Goal: Task Accomplishment & Management: Manage account settings

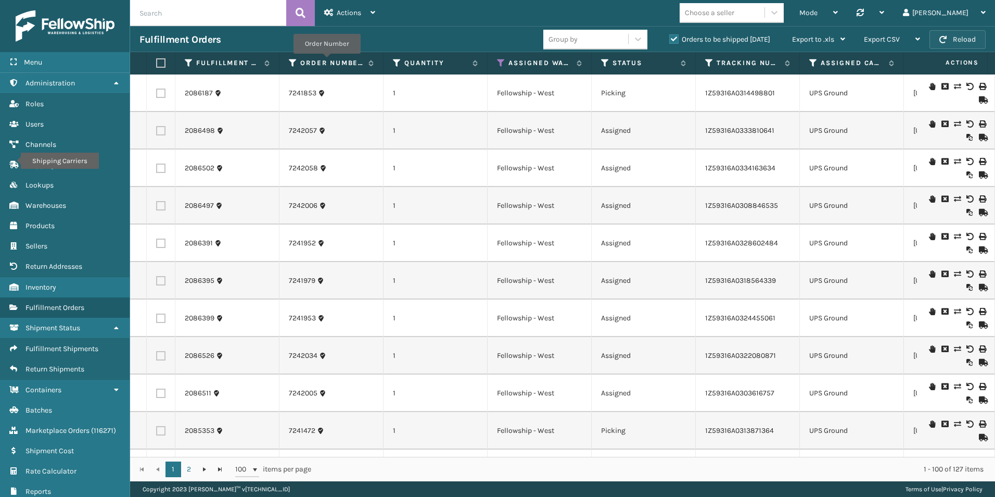
click at [957, 41] on button "Reload" at bounding box center [958, 39] width 56 height 19
click at [780, 14] on icon at bounding box center [774, 12] width 10 height 10
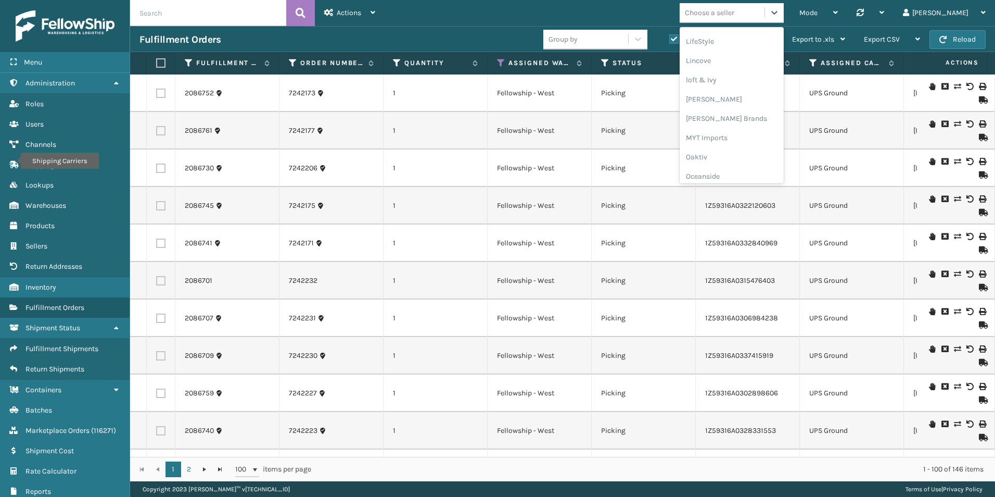
scroll to position [434, 0]
click at [759, 165] on div "Petcove" at bounding box center [732, 163] width 104 height 19
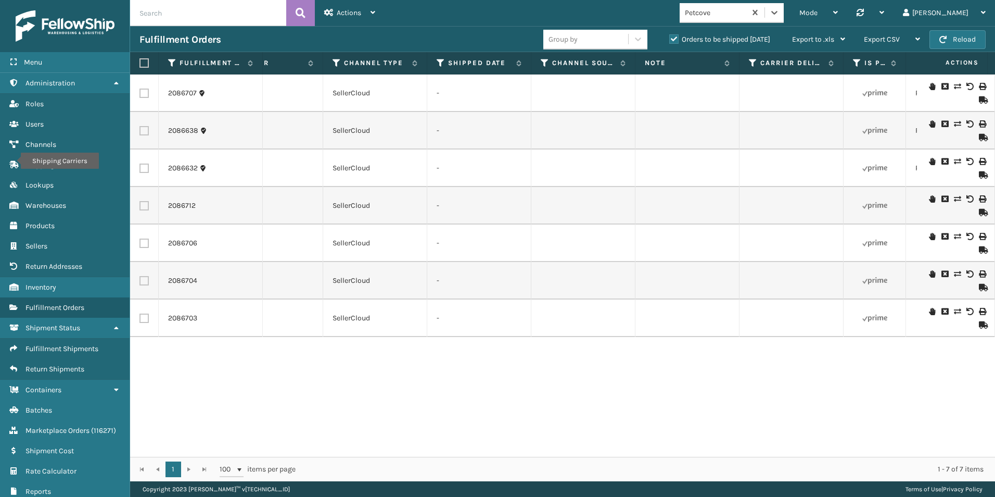
scroll to position [0, 1165]
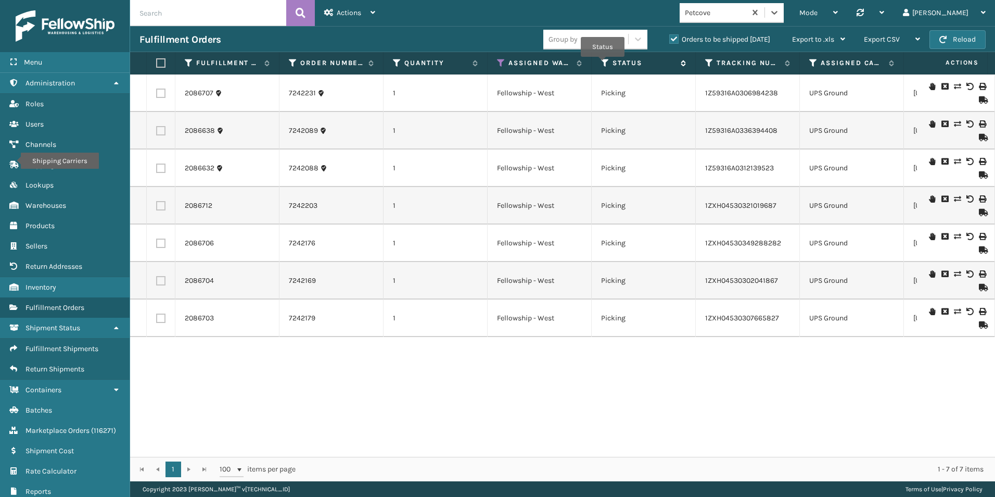
click at [603, 64] on icon at bounding box center [605, 62] width 8 height 9
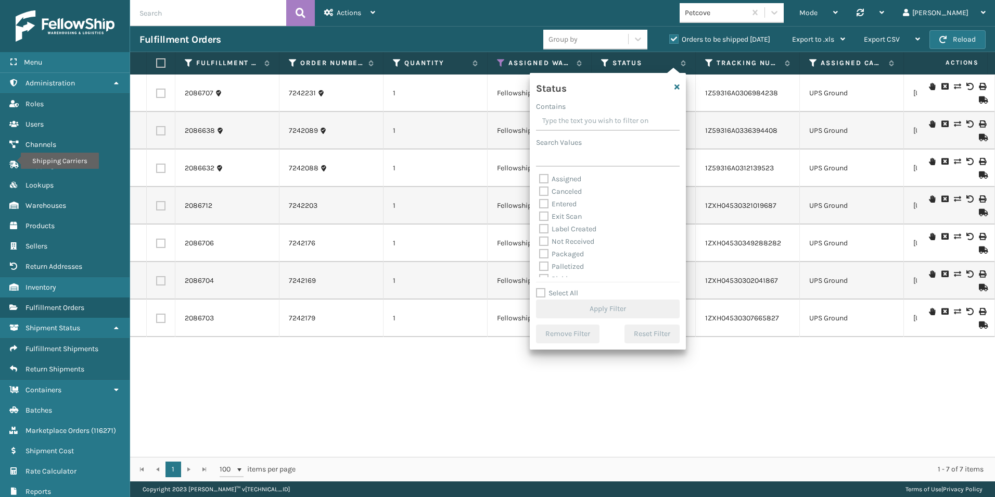
click at [541, 182] on label "Assigned" at bounding box center [560, 178] width 42 height 9
click at [540, 180] on input "Assigned" at bounding box center [539, 176] width 1 height 7
checkbox input "true"
click at [612, 307] on button "Apply Filter" at bounding box center [608, 308] width 144 height 19
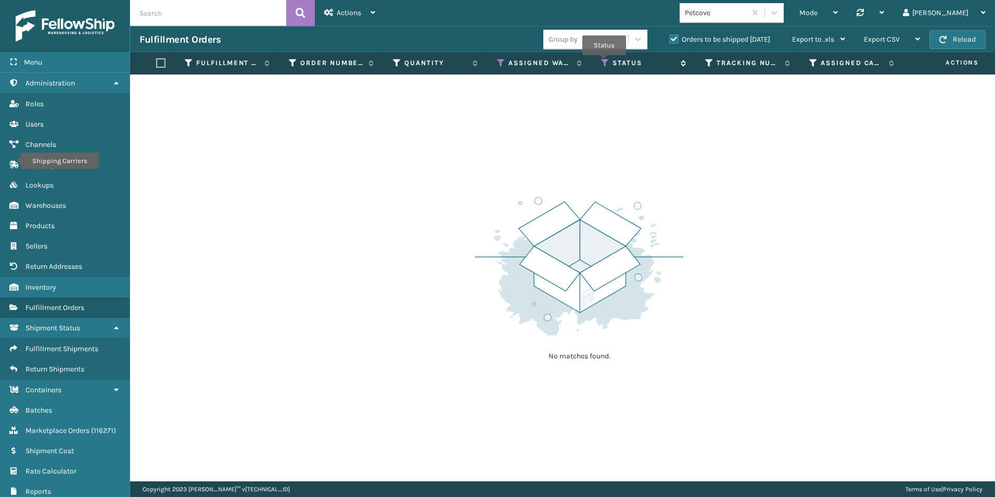
click at [604, 62] on icon at bounding box center [605, 62] width 8 height 9
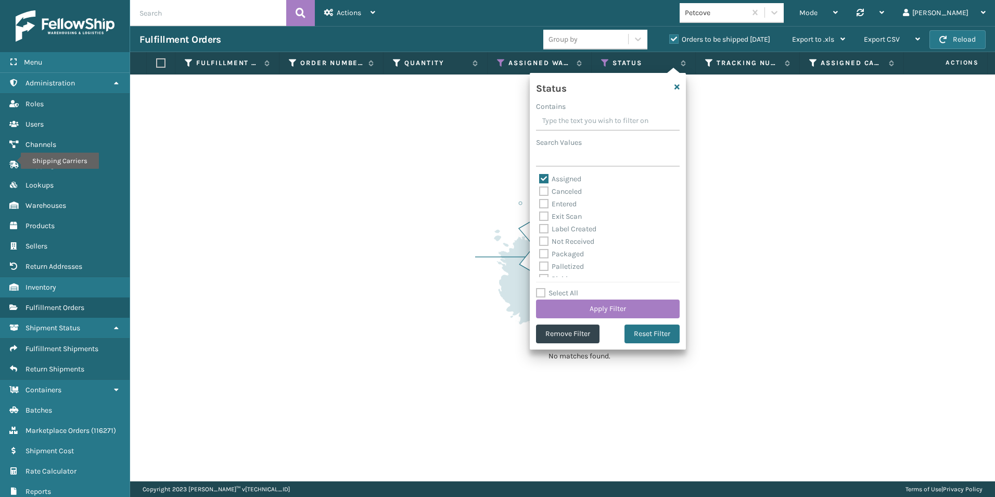
click at [548, 179] on label "Assigned" at bounding box center [560, 178] width 42 height 9
click at [540, 179] on input "Assigned" at bounding box center [539, 176] width 1 height 7
checkbox input "false"
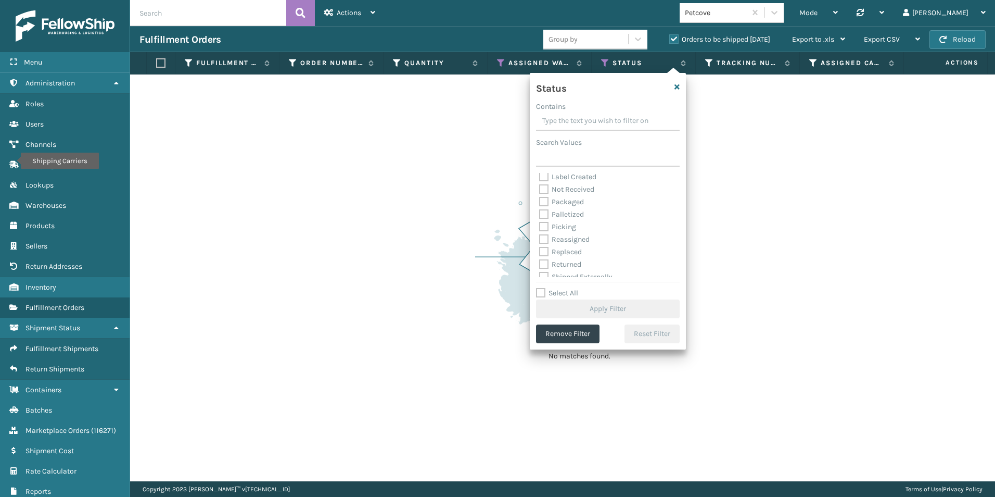
click at [545, 228] on label "Picking" at bounding box center [557, 226] width 37 height 9
click at [540, 228] on input "Picking" at bounding box center [539, 224] width 1 height 7
checkbox input "true"
click at [588, 306] on button "Apply Filter" at bounding box center [608, 308] width 144 height 19
